Goal: Find specific page/section: Find specific page/section

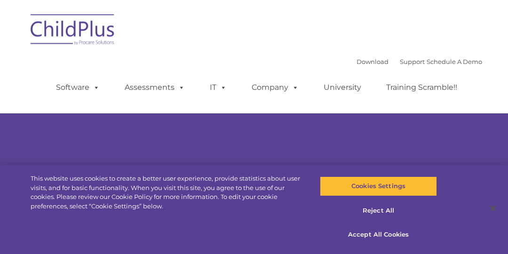
type input ""
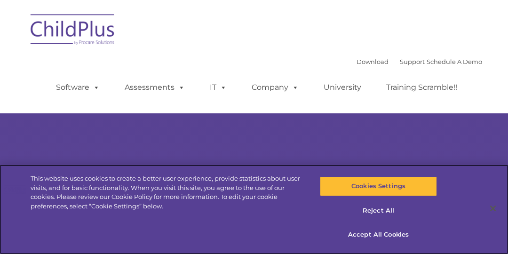
select select "MEDIUM"
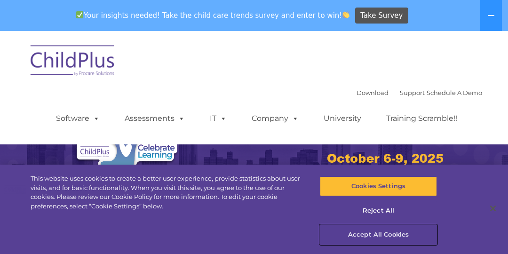
click at [378, 235] on button "Accept All Cookies" at bounding box center [378, 235] width 117 height 20
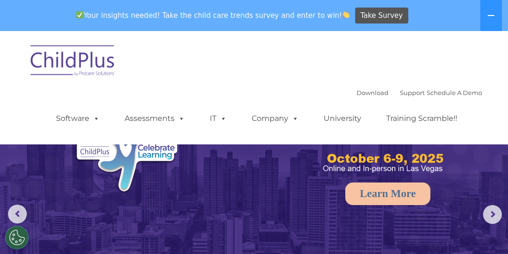
click at [82, 64] on img at bounding box center [73, 62] width 94 height 47
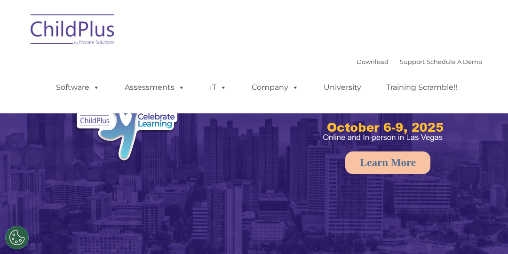
select select "MEDIUM"
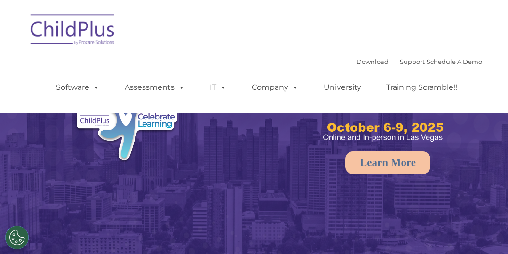
select select "MEDIUM"
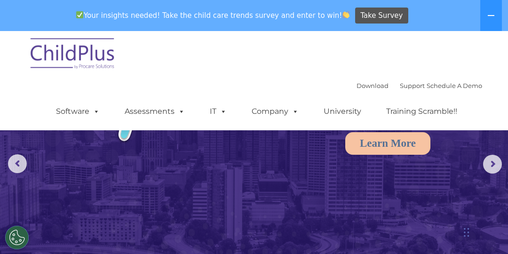
scroll to position [55, 0]
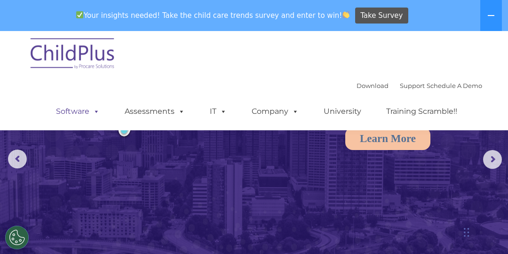
click at [94, 116] on span at bounding box center [94, 111] width 10 height 9
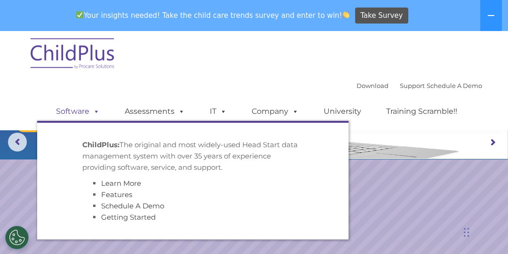
scroll to position [73, 0]
click at [156, 115] on link "Assessments" at bounding box center [154, 111] width 79 height 19
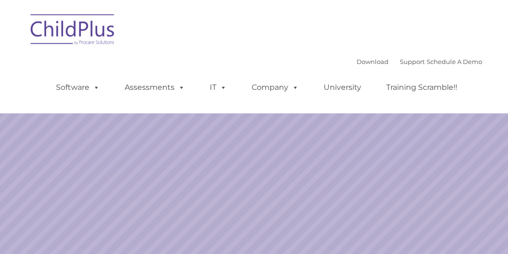
select select "MEDIUM"
